Goal: Information Seeking & Learning: Learn about a topic

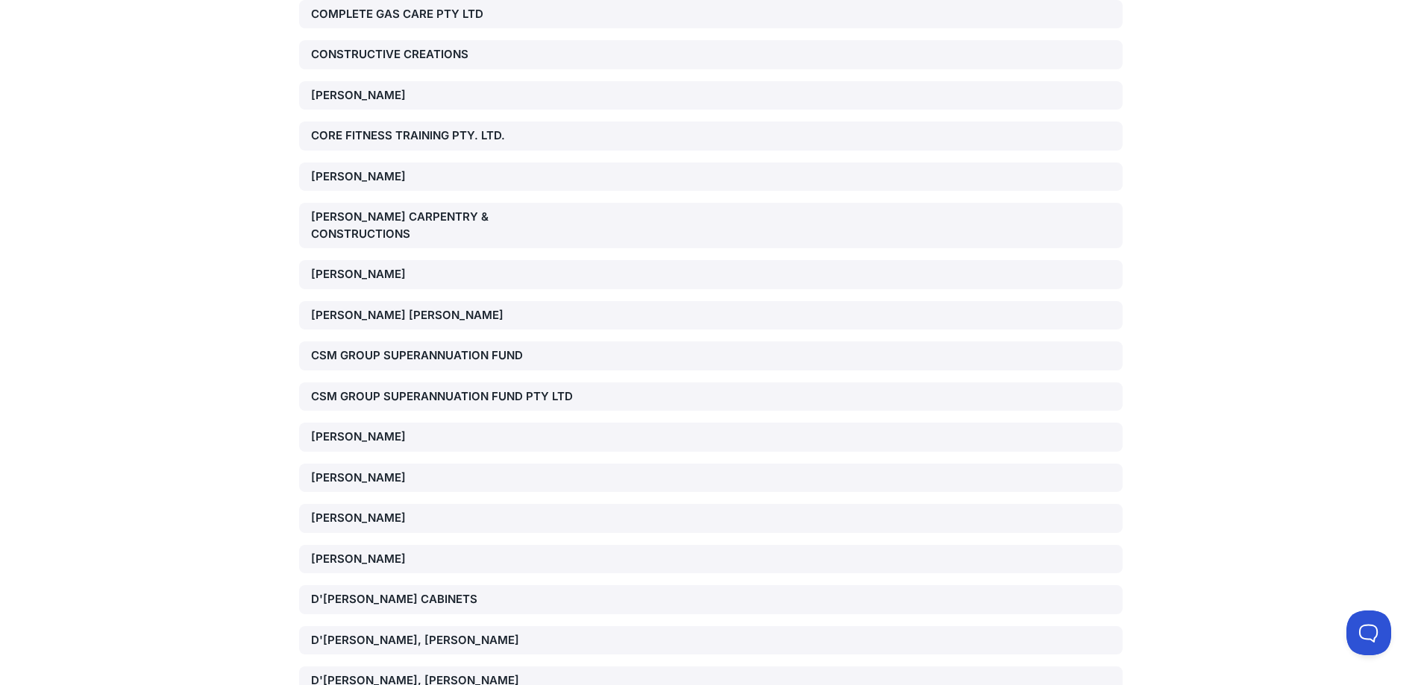
scroll to position [11286, 0]
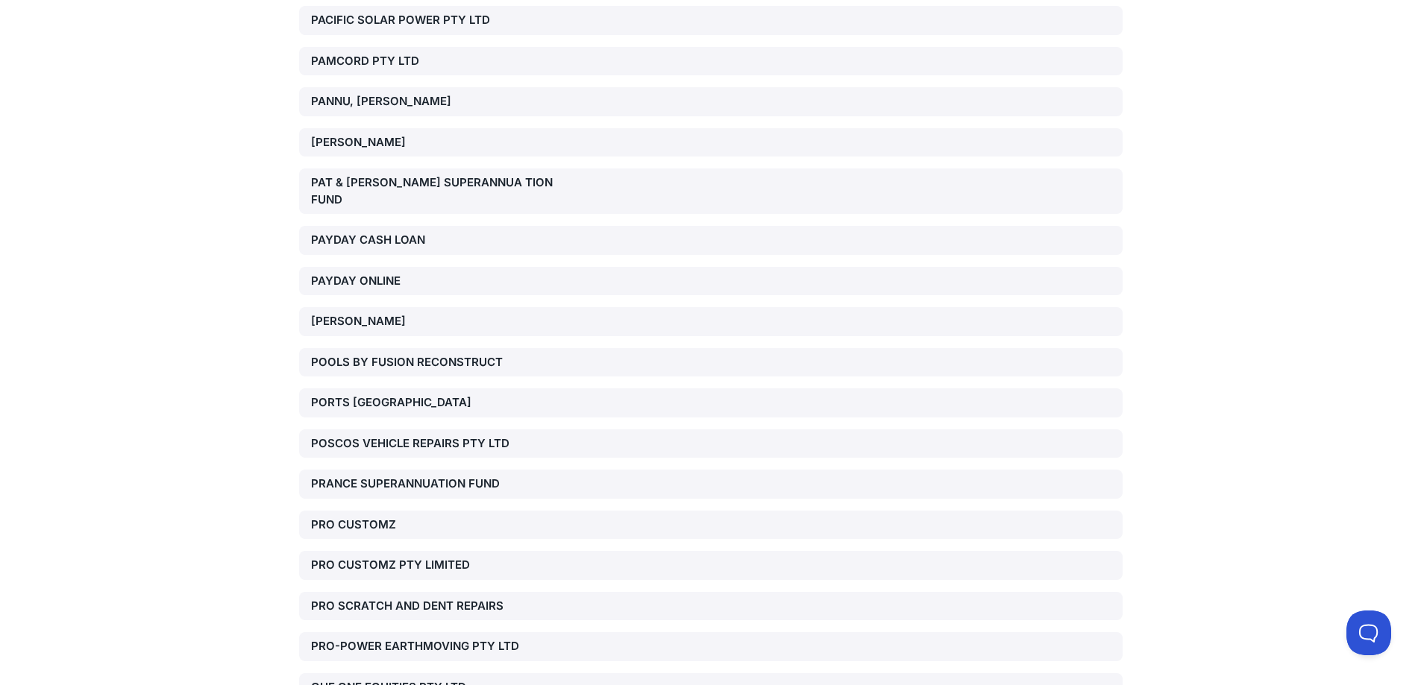
click at [384, 435] on div "POSCOS VEHICLE REPAIRS PTY LTD" at bounding box center [442, 443] width 262 height 17
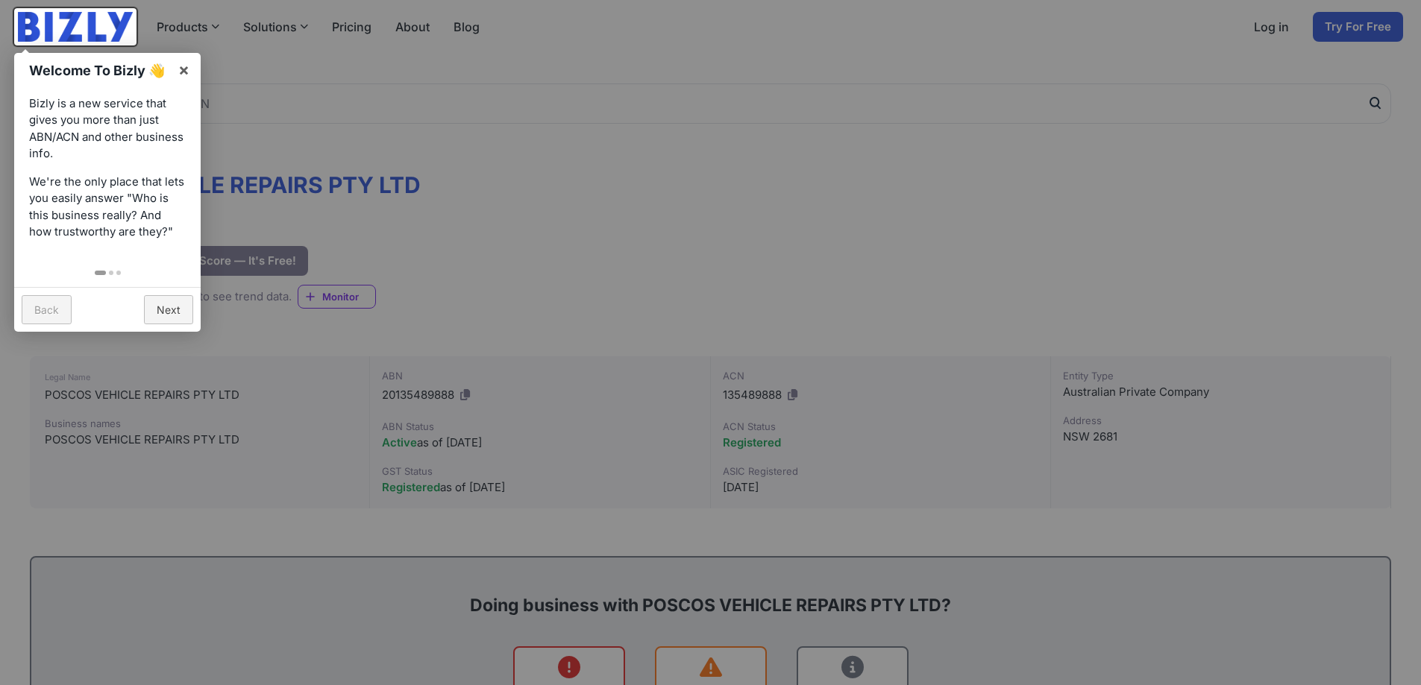
scroll to position [24, 0]
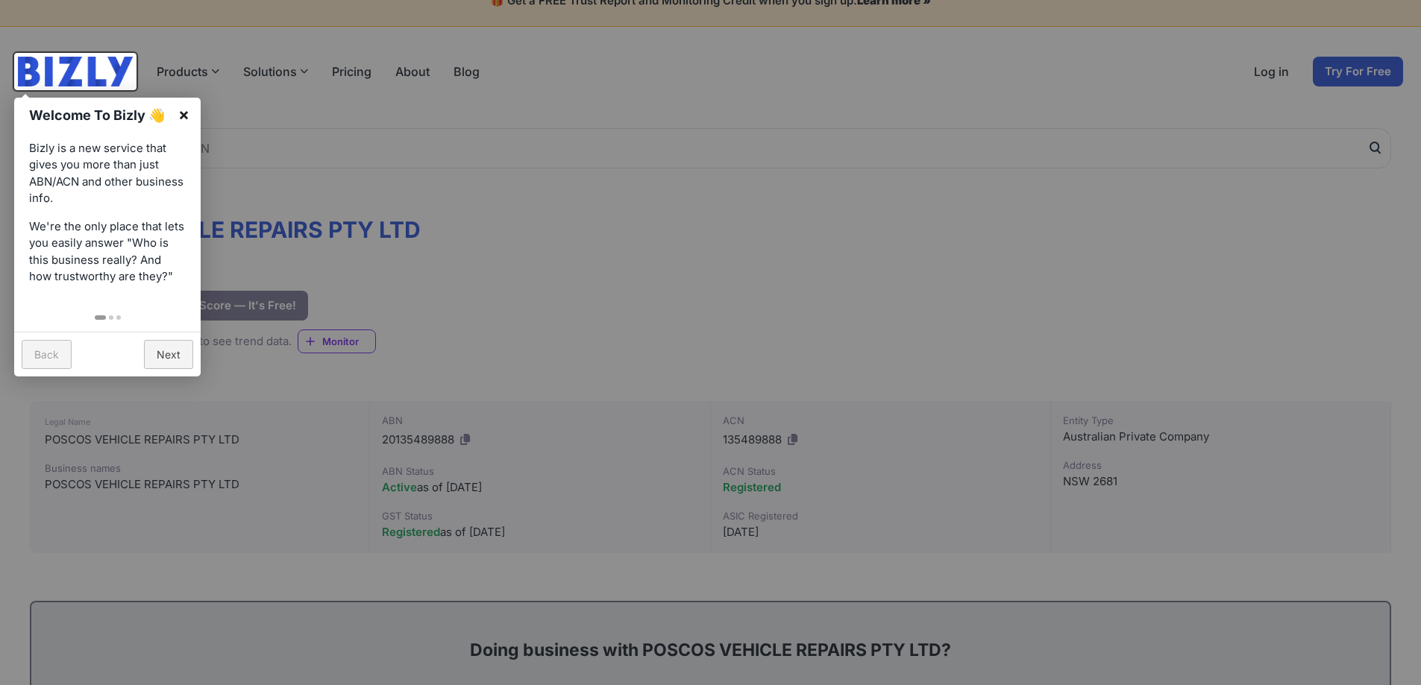
click at [183, 113] on link "×" at bounding box center [184, 115] width 34 height 34
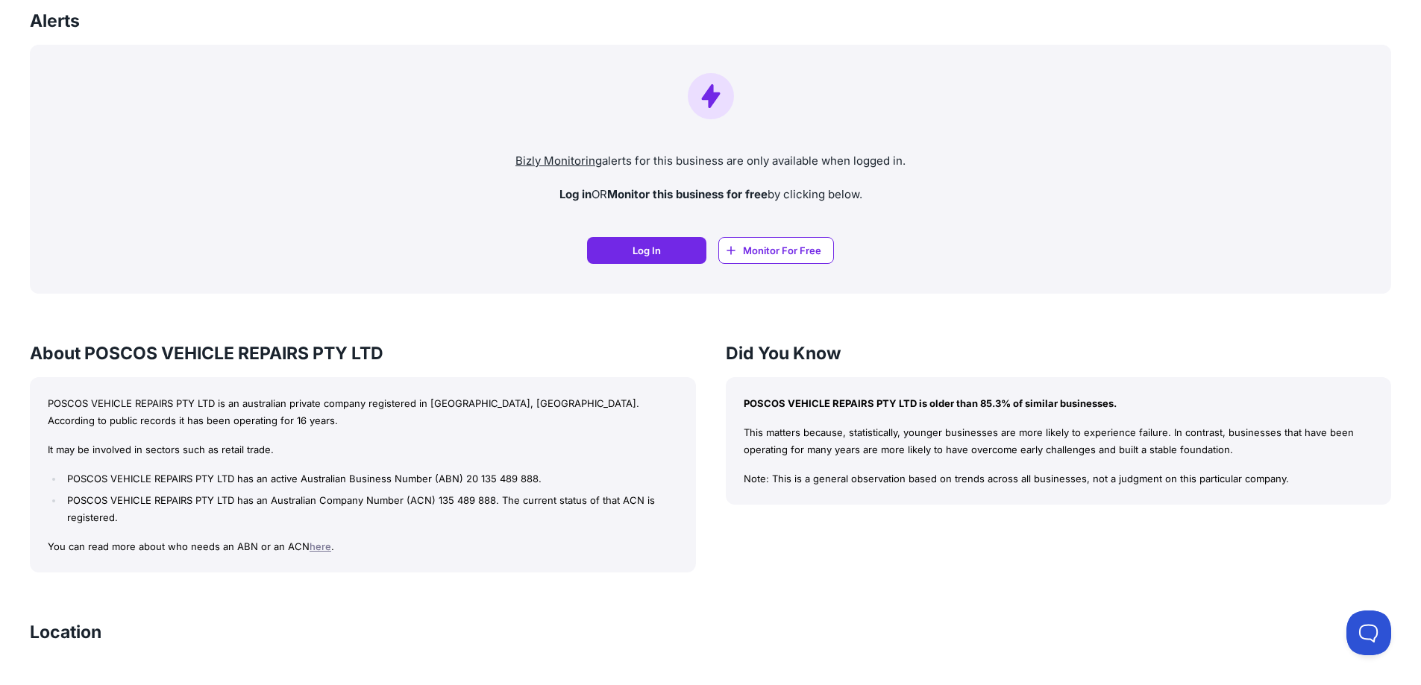
scroll to position [1068, 0]
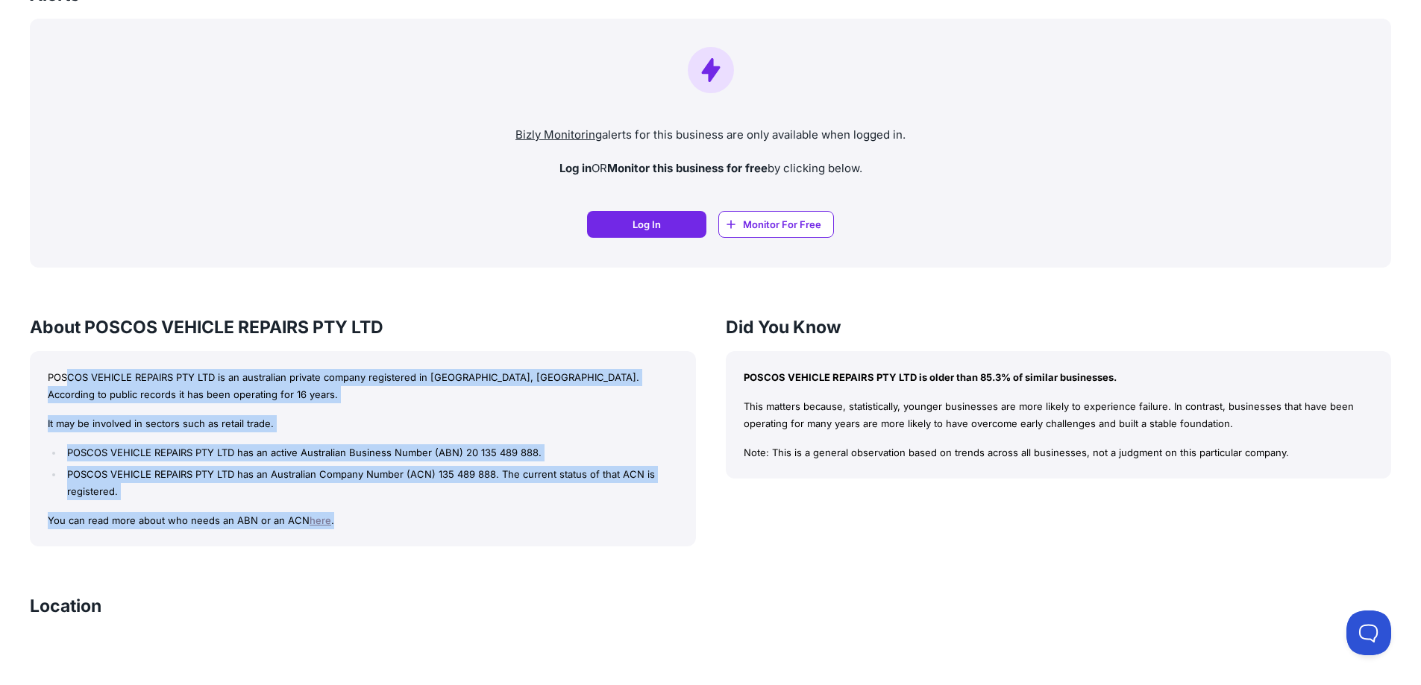
drag, startPoint x: 65, startPoint y: 375, endPoint x: 424, endPoint y: 513, distance: 384.3
click at [424, 513] on div "POSCOS VEHICLE REPAIRS PTY LTD is an australian private company registered in N…" at bounding box center [363, 449] width 666 height 196
click at [424, 513] on p "You can read more about who needs an ABN or an ACN here ." at bounding box center [363, 520] width 630 height 17
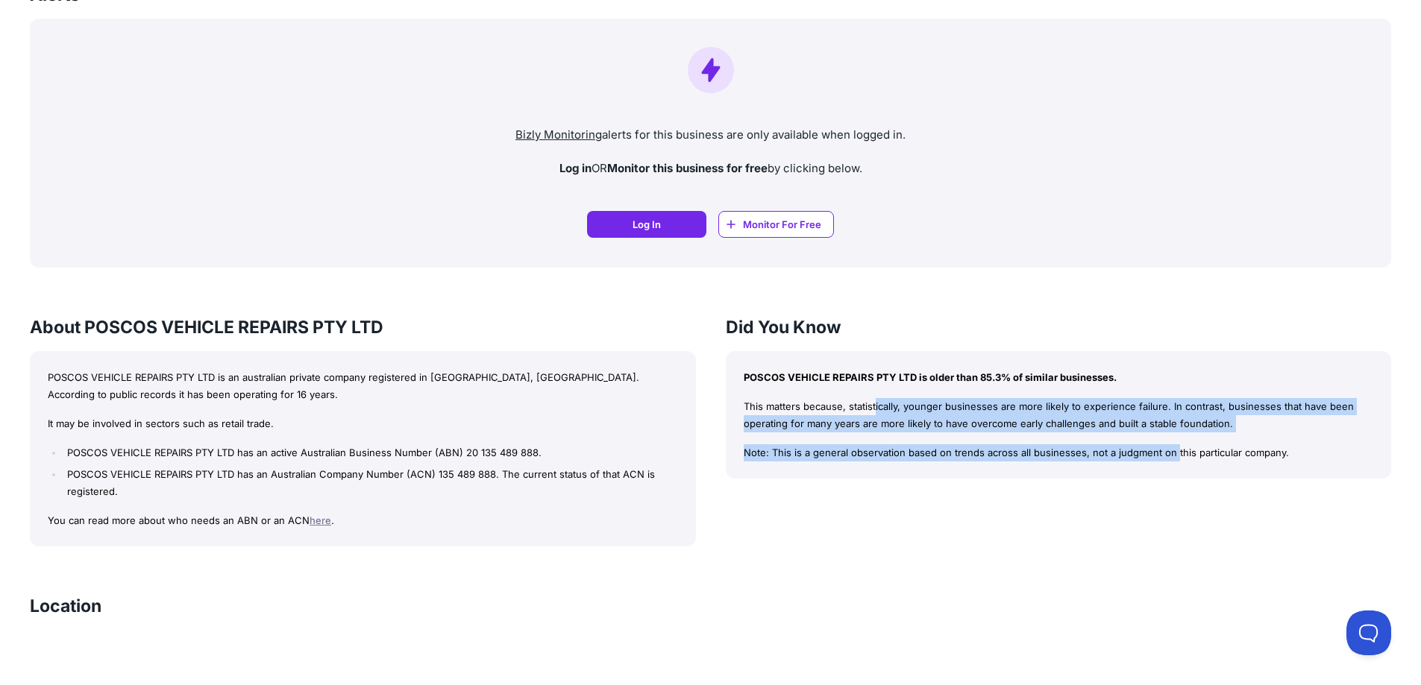
drag, startPoint x: 753, startPoint y: 388, endPoint x: 1129, endPoint y: 469, distance: 384.5
click at [1129, 469] on div "POSCOS VEHICLE REPAIRS PTY LTD is older than 85.3% of similar businesses. This …" at bounding box center [1059, 415] width 666 height 128
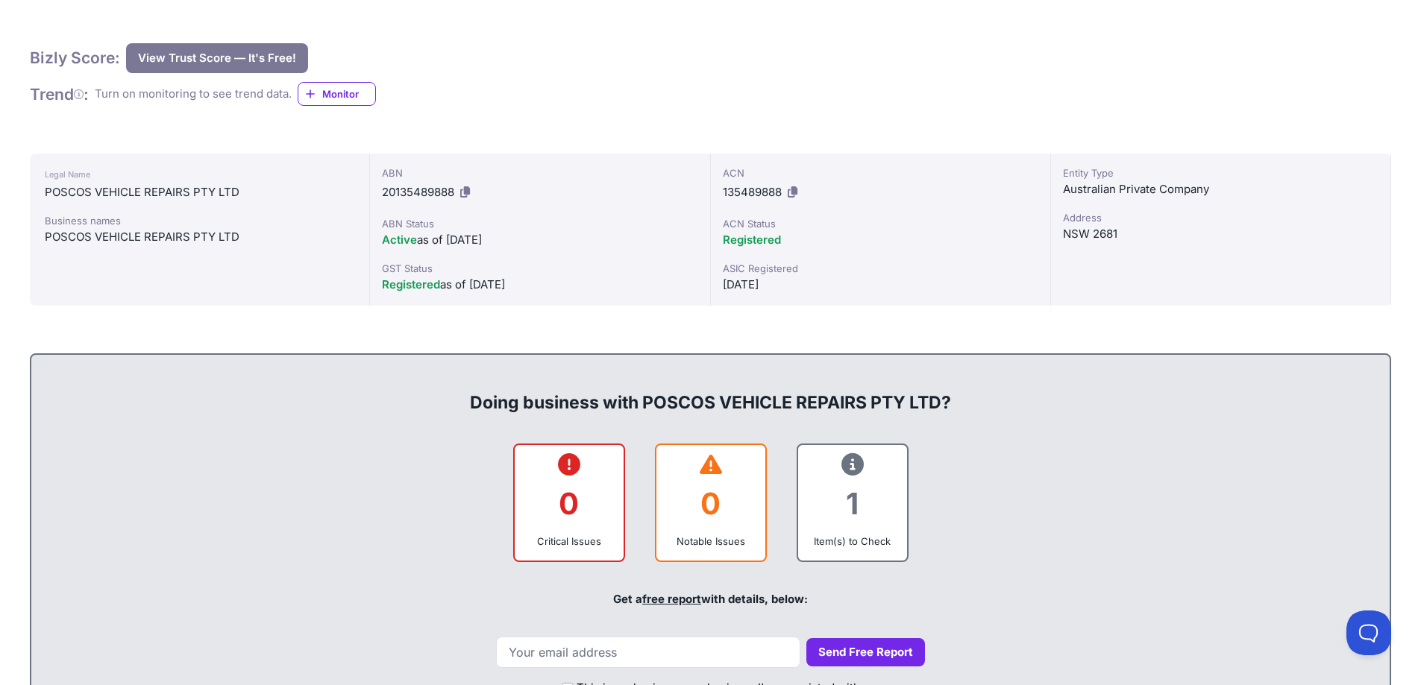
scroll to position [0, 0]
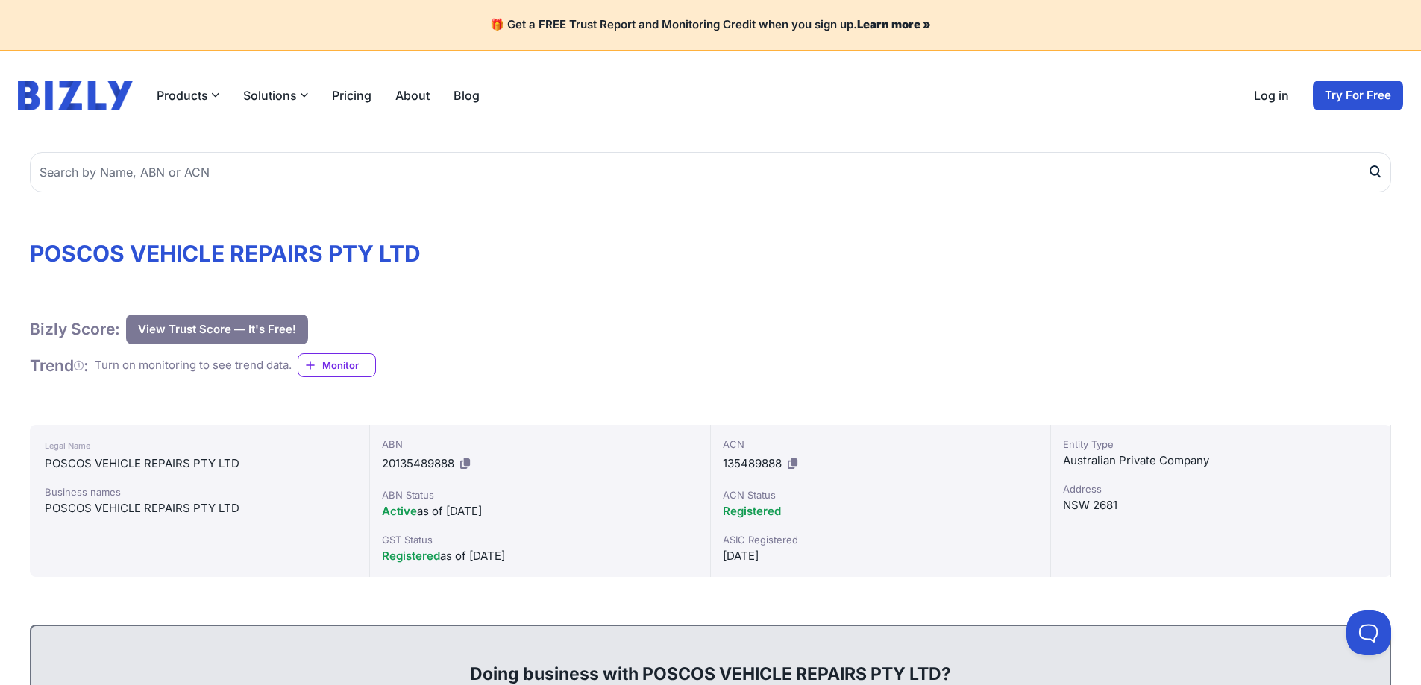
click at [462, 469] on icon at bounding box center [465, 463] width 10 height 11
